Goal: Task Accomplishment & Management: Manage account settings

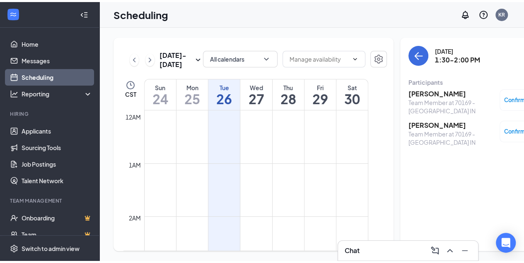
scroll to position [848, 0]
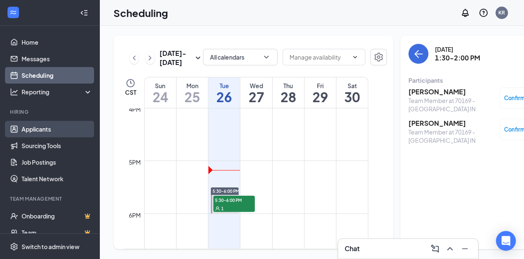
click at [46, 131] on link "Applicants" at bounding box center [57, 129] width 71 height 17
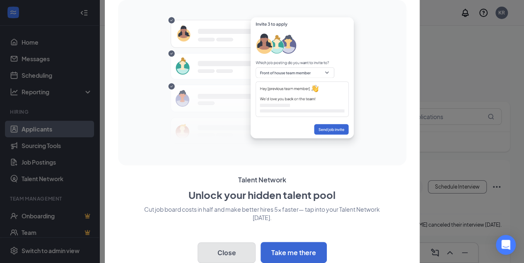
click at [231, 256] on button "Close" at bounding box center [226, 253] width 58 height 21
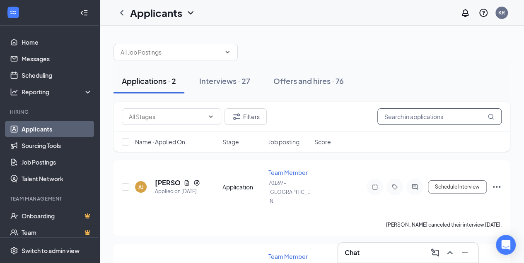
click at [408, 115] on input "text" at bounding box center [439, 116] width 124 height 17
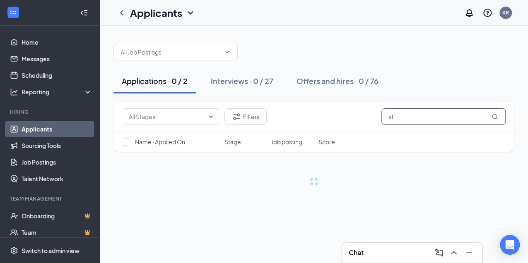
type input "a"
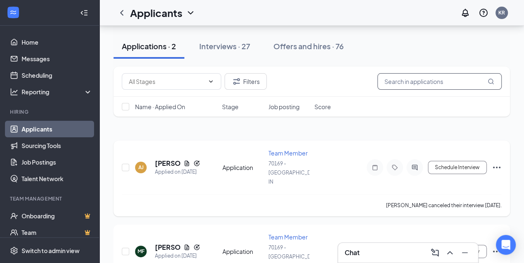
scroll to position [46, 0]
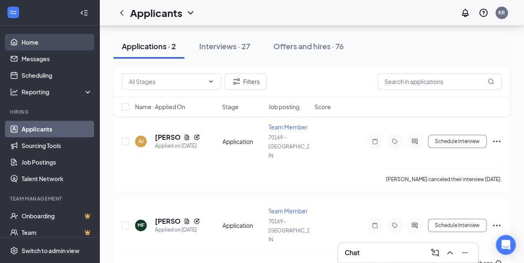
click at [31, 39] on link "Home" at bounding box center [57, 42] width 71 height 17
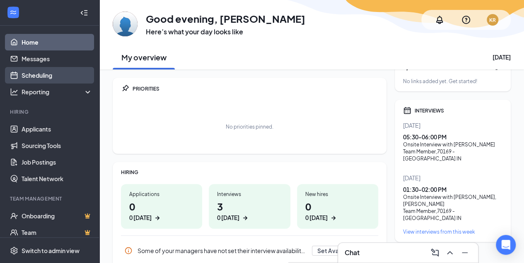
click at [43, 76] on link "Scheduling" at bounding box center [57, 75] width 71 height 17
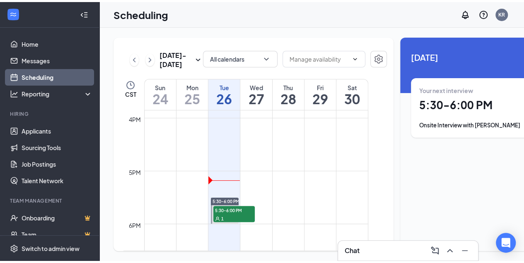
scroll to position [848, 0]
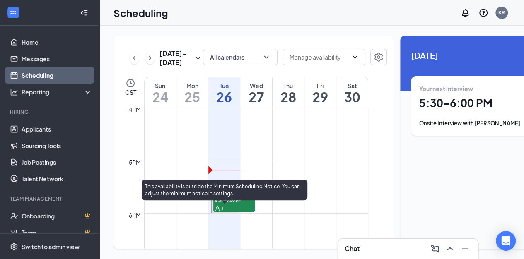
click at [232, 204] on span "5:30-6:00 PM" at bounding box center [233, 200] width 41 height 8
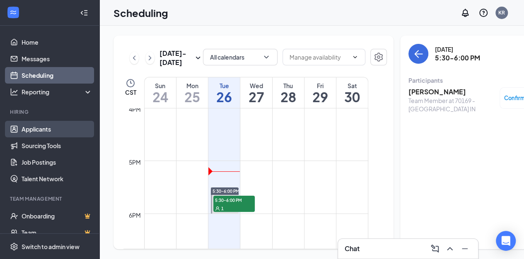
click at [44, 132] on link "Applicants" at bounding box center [57, 129] width 71 height 17
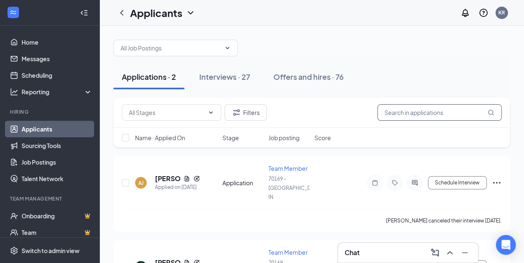
click at [399, 117] on input "text" at bounding box center [439, 112] width 124 height 17
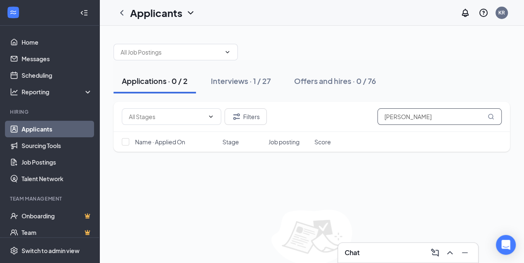
type input "[PERSON_NAME]"
click at [243, 79] on div "Interviews · 1 / 27" at bounding box center [241, 81] width 60 height 10
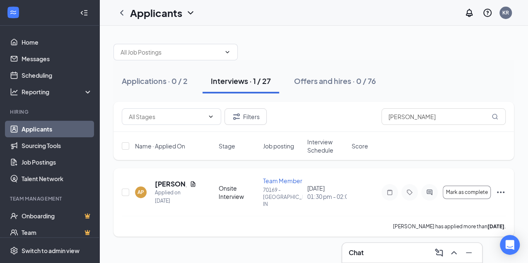
click at [501, 190] on icon "Ellipses" at bounding box center [500, 192] width 10 height 10
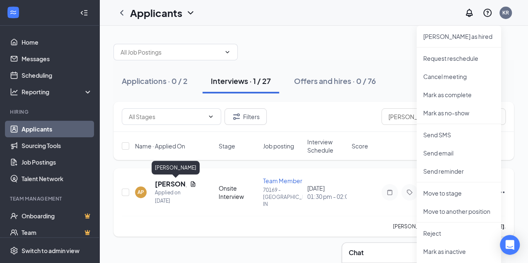
click at [162, 183] on h5 "[PERSON_NAME]" at bounding box center [170, 184] width 31 height 9
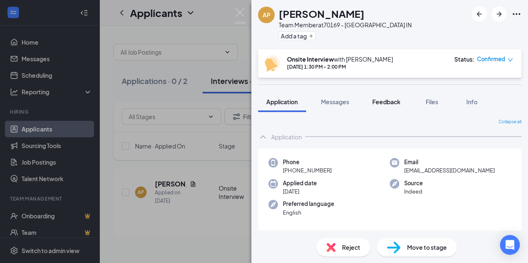
click at [384, 100] on span "Feedback" at bounding box center [386, 101] width 28 height 7
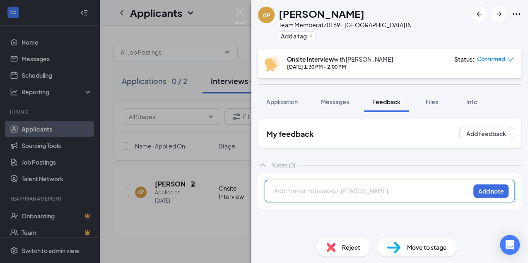
click at [300, 190] on div at bounding box center [371, 191] width 195 height 9
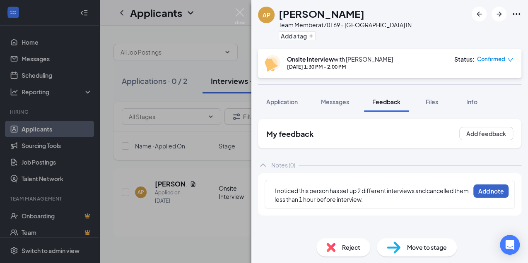
click at [483, 189] on button "Add note" at bounding box center [490, 191] width 35 height 13
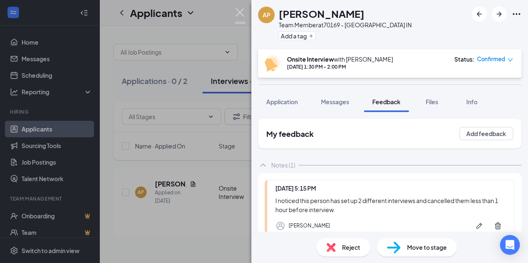
click at [241, 14] on img at bounding box center [240, 16] width 10 height 16
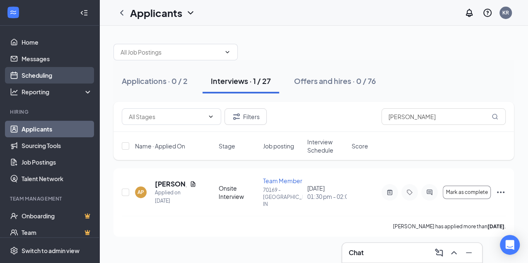
click at [56, 77] on link "Scheduling" at bounding box center [57, 75] width 71 height 17
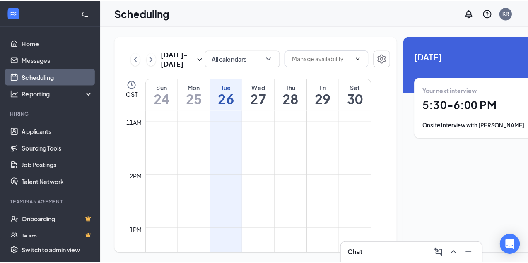
scroll to position [710, 0]
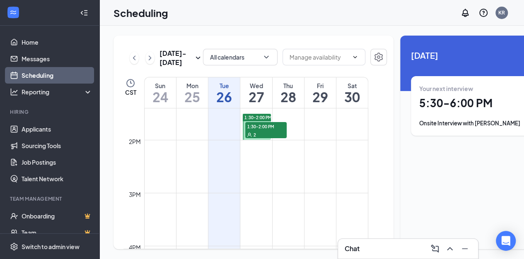
click at [252, 130] on span "1:30-2:00 PM" at bounding box center [265, 126] width 41 height 8
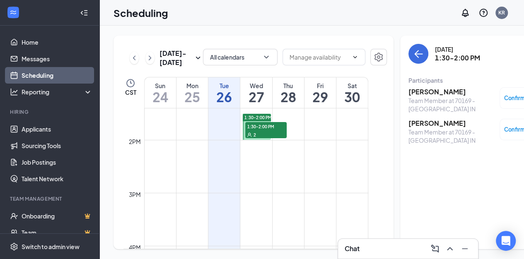
click at [415, 91] on h3 "[PERSON_NAME]" at bounding box center [451, 91] width 87 height 9
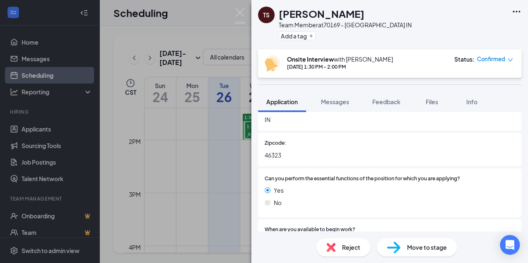
scroll to position [276, 0]
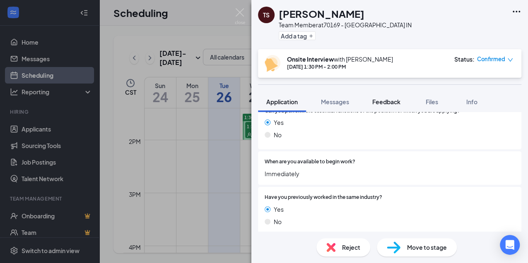
click at [383, 103] on span "Feedback" at bounding box center [386, 101] width 28 height 7
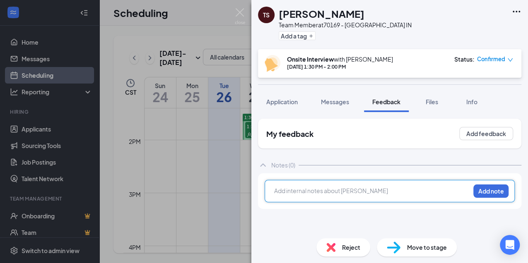
click at [312, 187] on div at bounding box center [371, 191] width 195 height 9
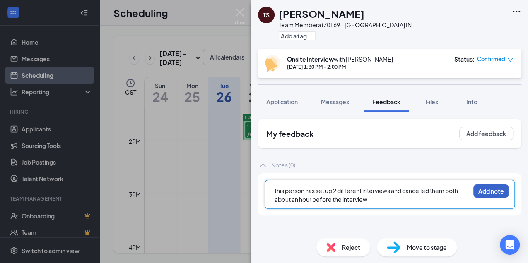
click at [489, 191] on button "Add note" at bounding box center [490, 191] width 35 height 13
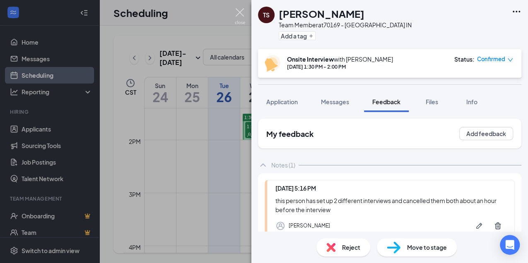
click at [241, 11] on img at bounding box center [240, 16] width 10 height 16
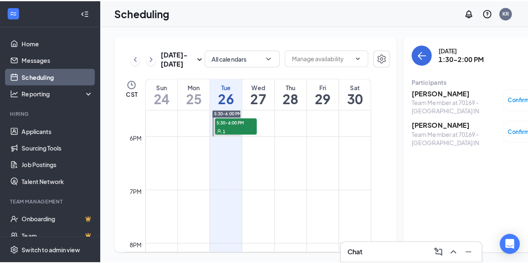
scroll to position [931, 0]
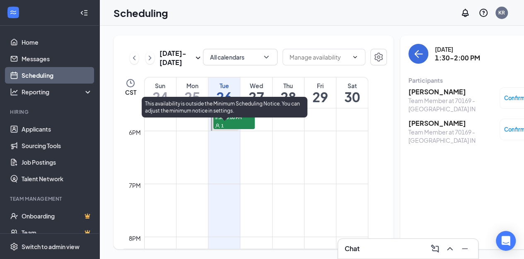
click at [231, 130] on div "1" at bounding box center [233, 125] width 41 height 8
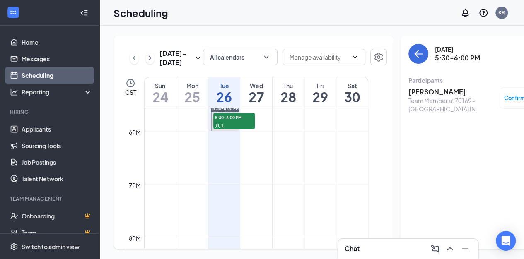
click at [418, 90] on h3 "[PERSON_NAME]" at bounding box center [451, 91] width 87 height 9
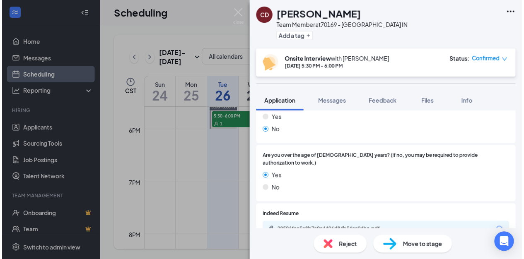
scroll to position [414, 0]
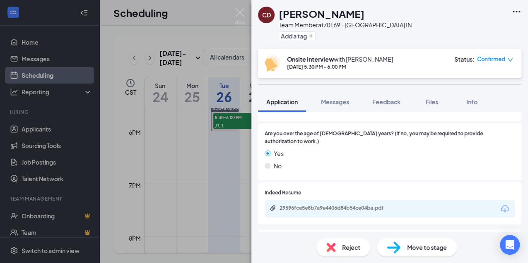
click at [502, 204] on icon "Download" at bounding box center [505, 209] width 10 height 10
click at [31, 72] on div "CD [PERSON_NAME] Team Member at 70169 - [GEOGRAPHIC_DATA] IN Add a tag Onsite I…" at bounding box center [264, 131] width 528 height 263
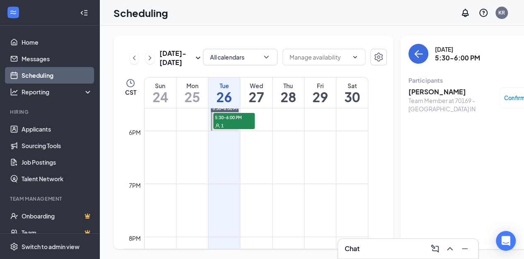
click at [33, 75] on link "Scheduling" at bounding box center [57, 75] width 71 height 17
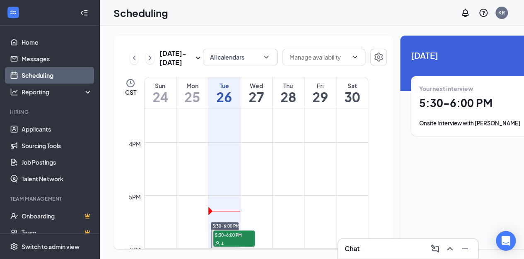
scroll to position [869, 0]
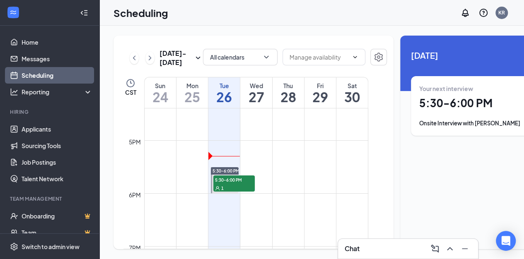
click at [151, 60] on icon "ChevronRight" at bounding box center [150, 58] width 8 height 10
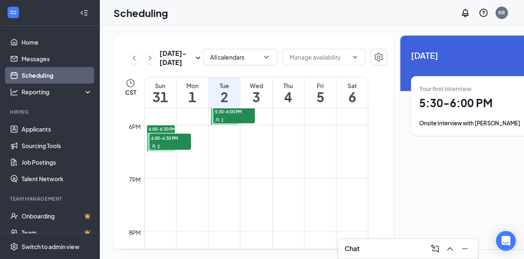
scroll to position [958, 0]
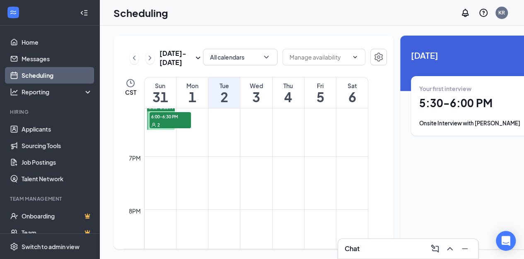
click at [160, 121] on div "2" at bounding box center [169, 124] width 41 height 8
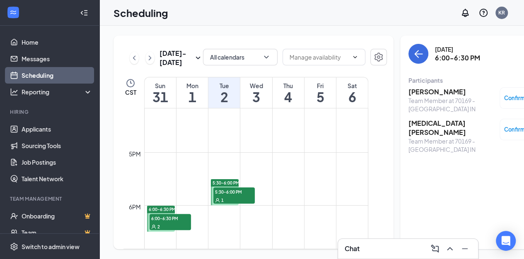
scroll to position [848, 0]
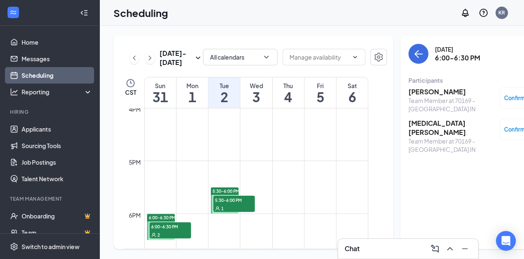
click at [231, 205] on div "5:30-6:00 PM 1" at bounding box center [233, 204] width 41 height 16
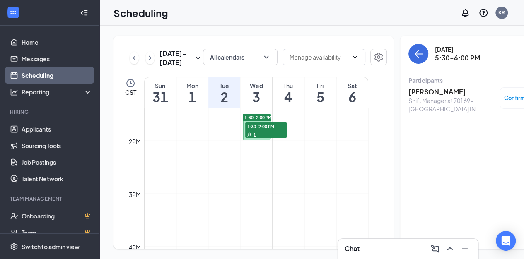
scroll to position [683, 0]
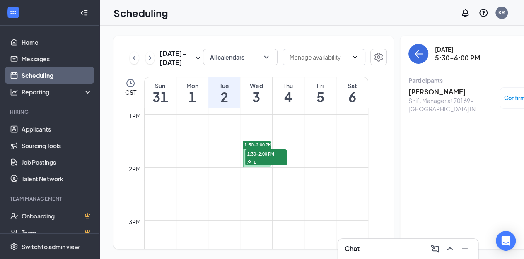
click at [264, 161] on div "1" at bounding box center [265, 162] width 41 height 8
